Goal: Transaction & Acquisition: Download file/media

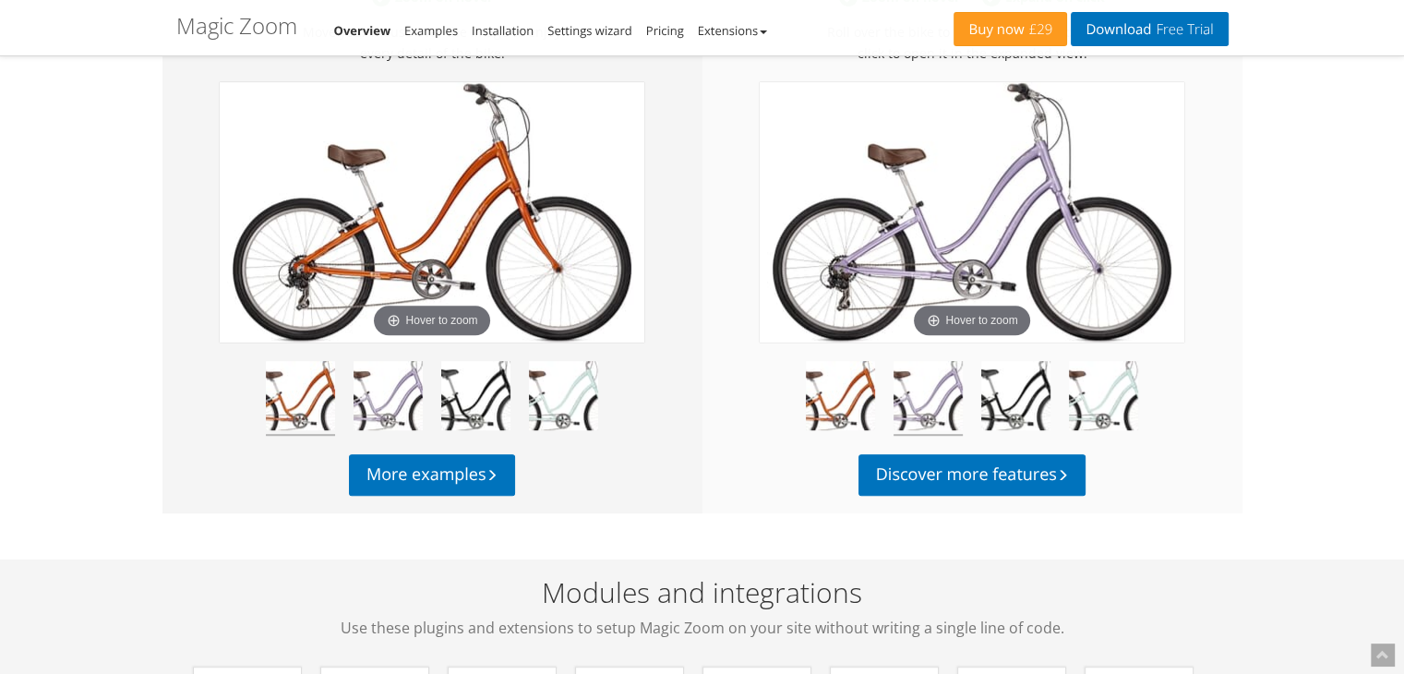
scroll to position [1049, 0]
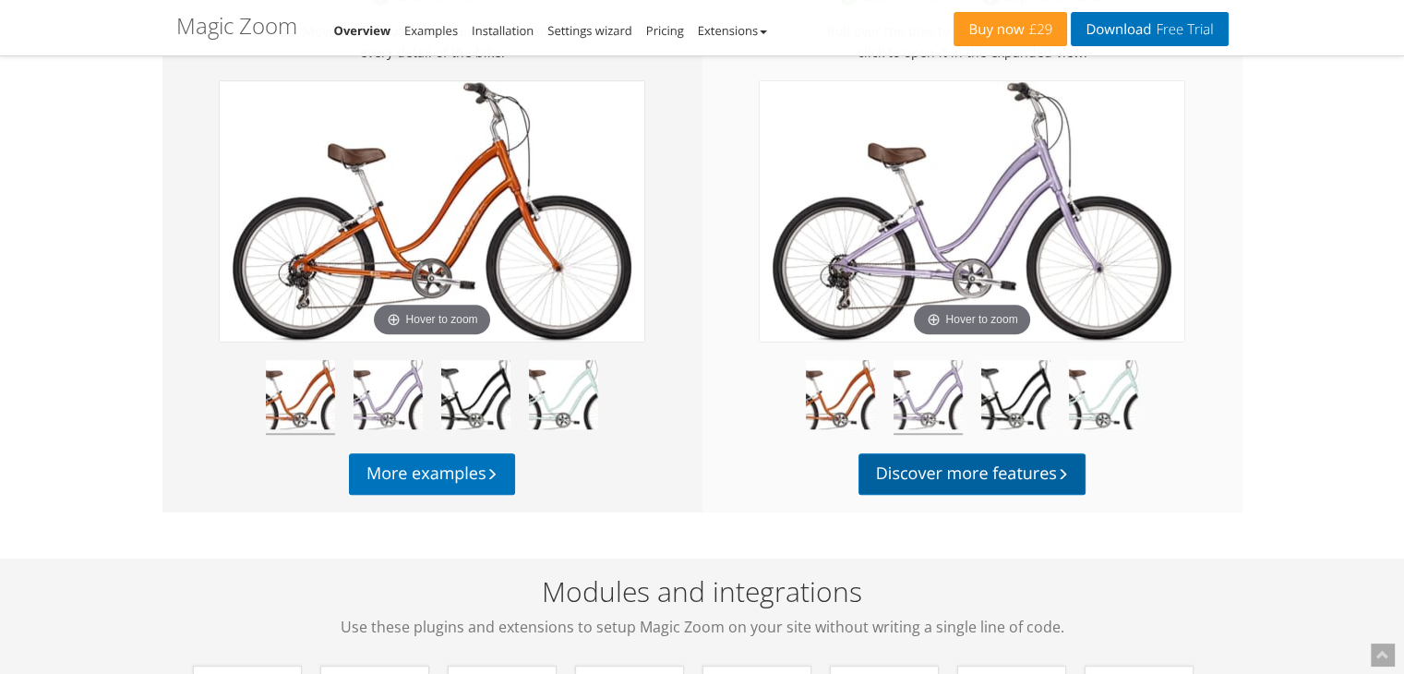
click at [899, 469] on link "Discover more features" at bounding box center [973, 474] width 228 height 42
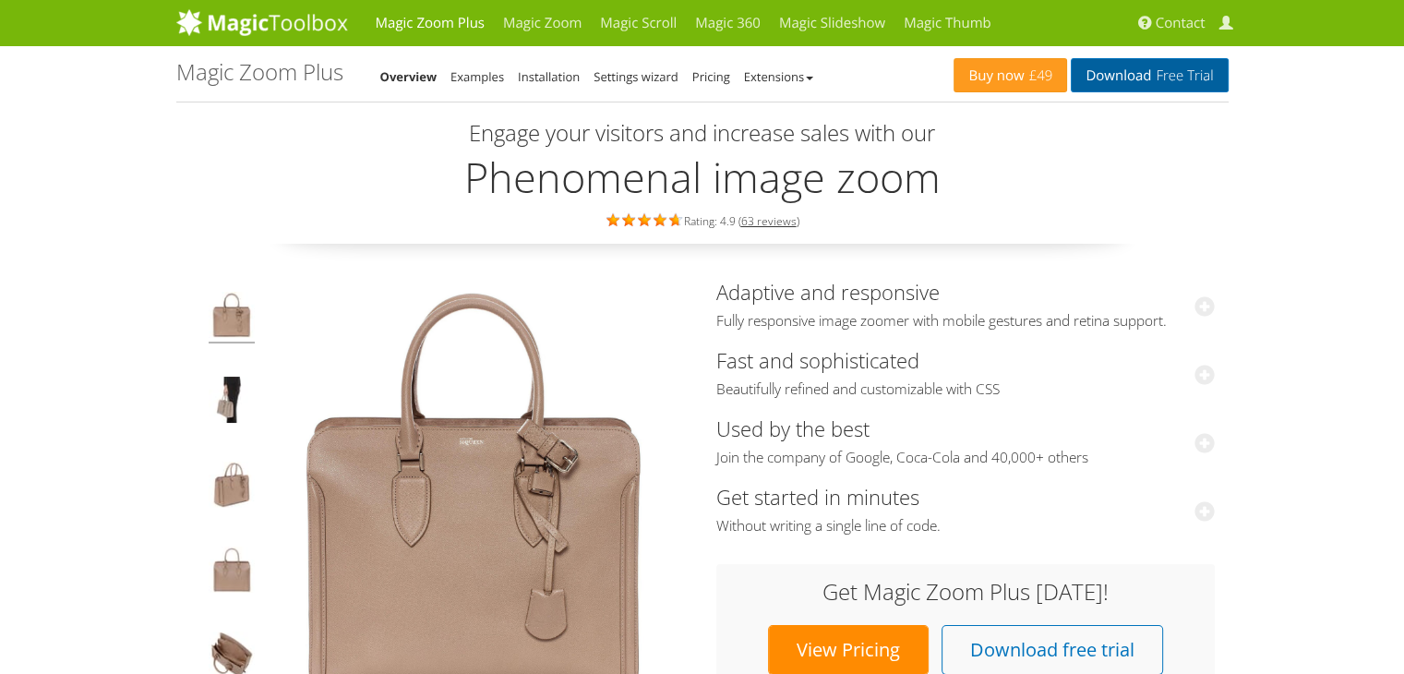
click at [1123, 75] on link "Download Free Trial" at bounding box center [1149, 75] width 157 height 34
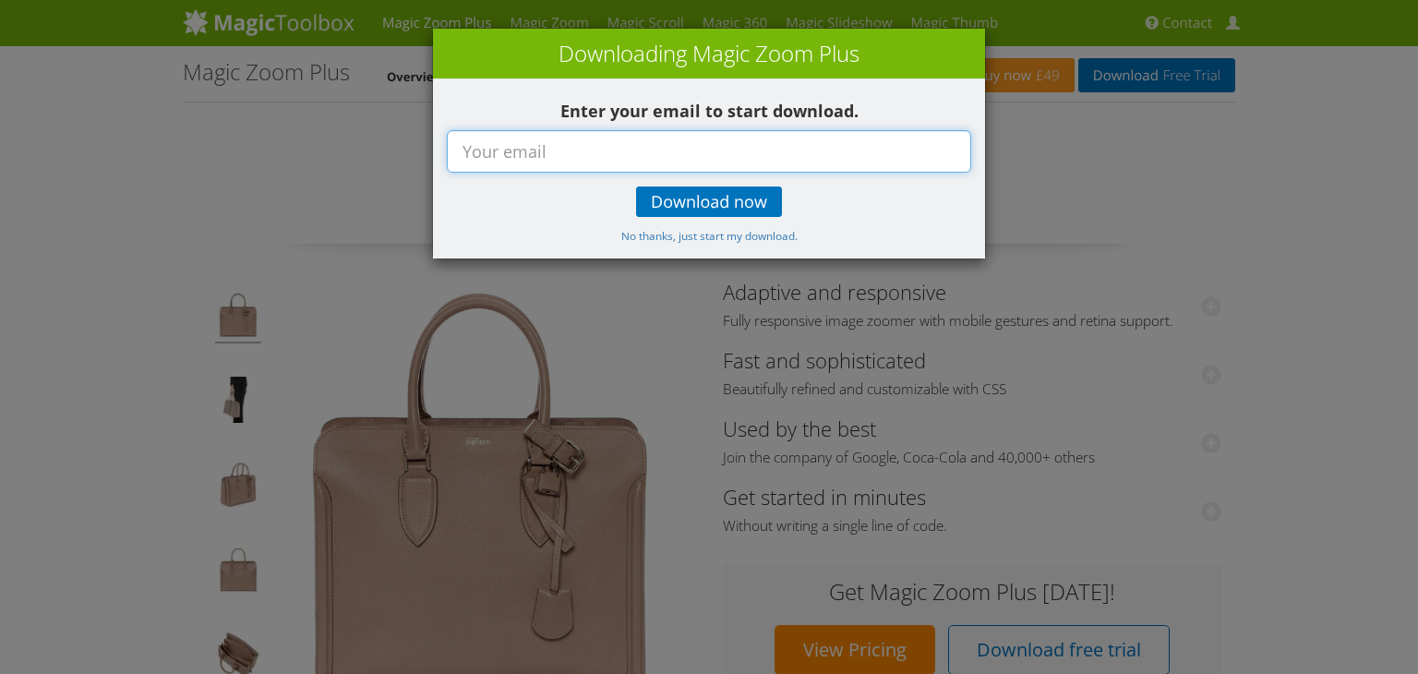
click at [708, 145] on input "text" at bounding box center [709, 151] width 524 height 42
type input "[EMAIL_ADDRESS][DOMAIN_NAME]"
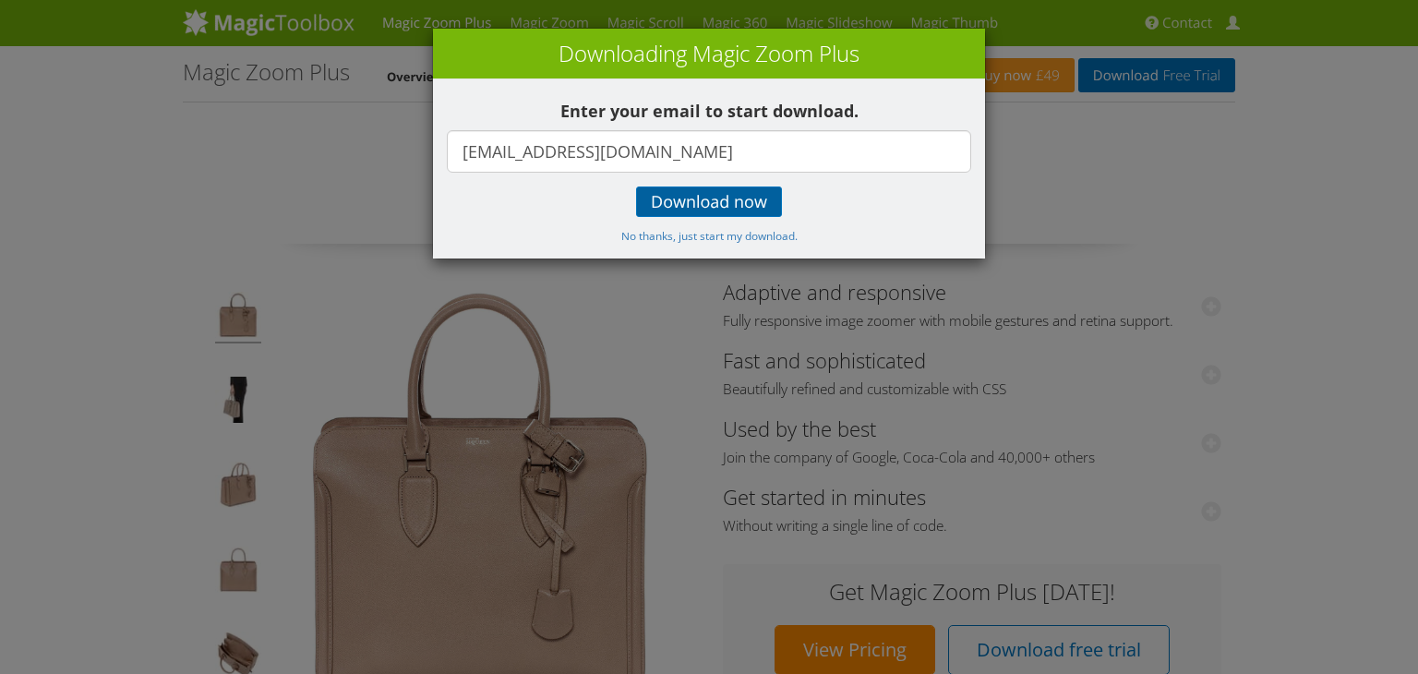
click at [711, 197] on span "Download now" at bounding box center [709, 202] width 116 height 15
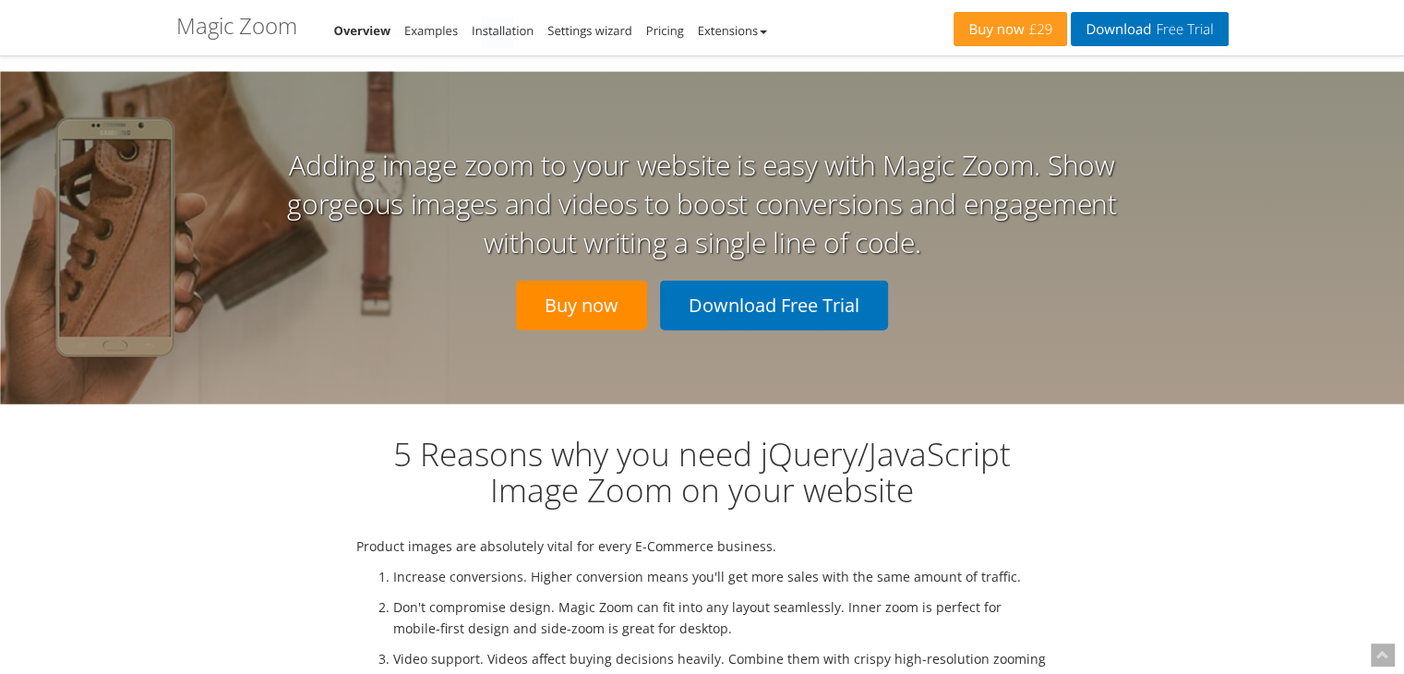
scroll to position [4151, 0]
